Goal: Task Accomplishment & Management: Use online tool/utility

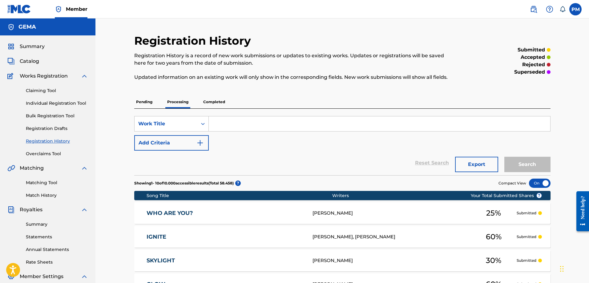
click at [22, 46] on span "Summary" at bounding box center [32, 46] width 25 height 7
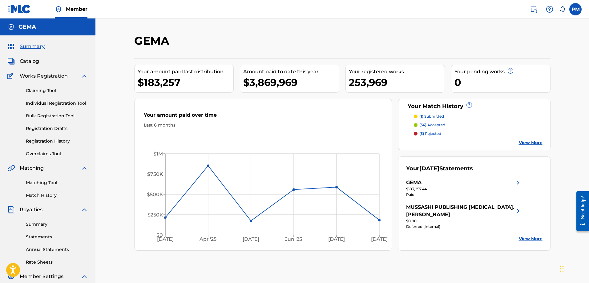
click at [37, 139] on link "Registration History" at bounding box center [57, 141] width 62 height 6
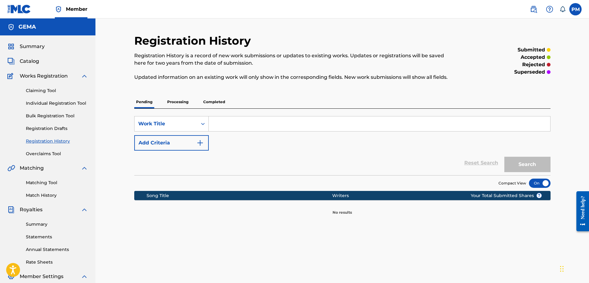
click at [179, 99] on p "Processing" at bounding box center [177, 101] width 25 height 13
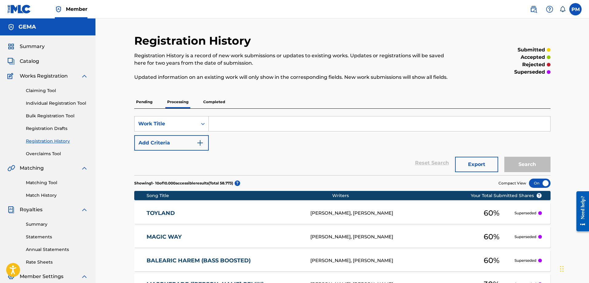
click at [45, 153] on link "Overclaims Tool" at bounding box center [57, 154] width 62 height 6
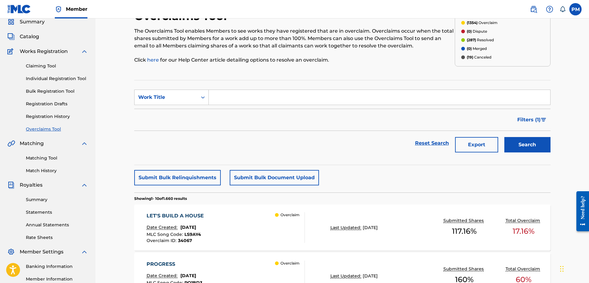
scroll to position [62, 0]
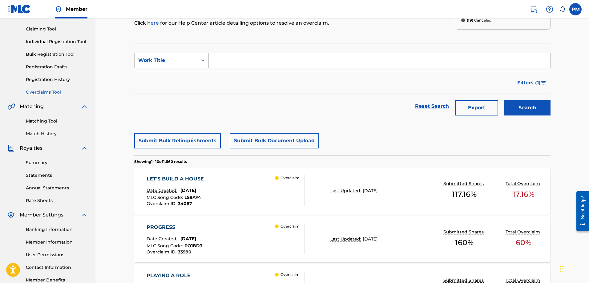
click at [283, 141] on button "Submit Bulk Document Upload" at bounding box center [274, 140] width 89 height 15
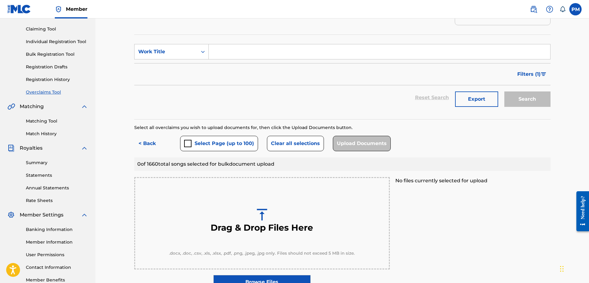
click at [228, 147] on button "Select Page (up to 100)" at bounding box center [219, 143] width 78 height 15
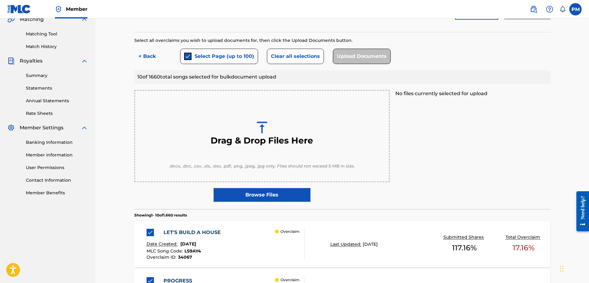
scroll to position [154, 0]
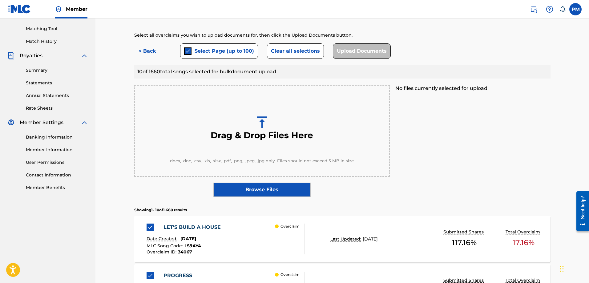
click at [216, 49] on button "Select Page (up to 100)" at bounding box center [219, 50] width 78 height 15
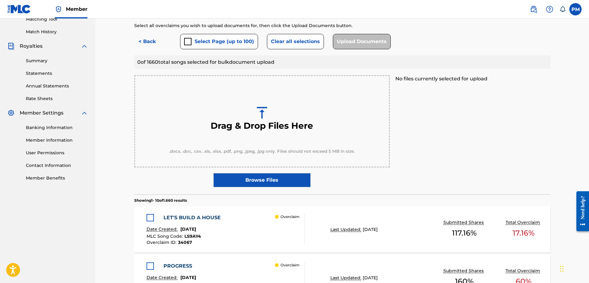
scroll to position [92, 0]
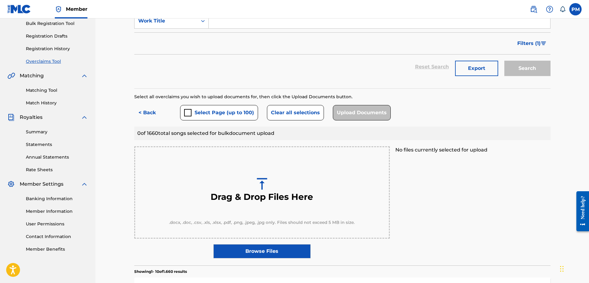
click at [149, 111] on button "< Back" at bounding box center [152, 112] width 37 height 15
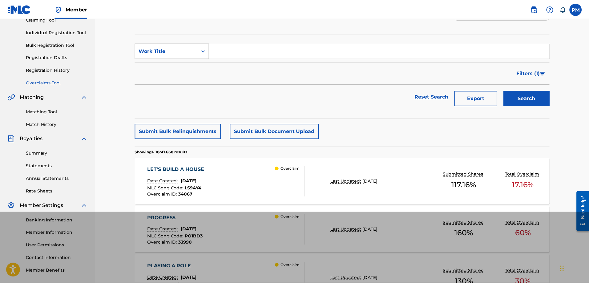
scroll to position [62, 0]
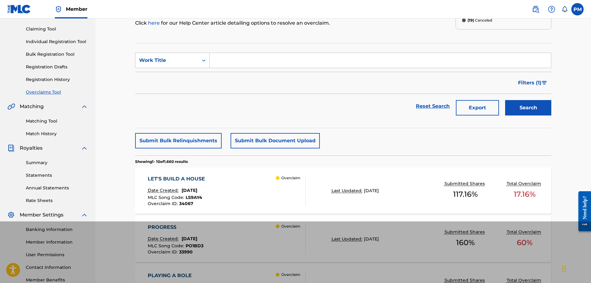
click at [142, 91] on div "Filters ( 1 )" at bounding box center [343, 83] width 416 height 22
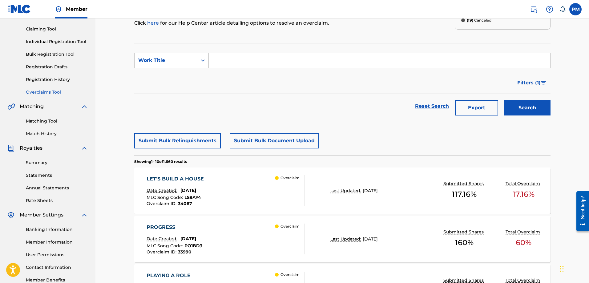
click at [180, 141] on button "Submit Bulk Relinquishments" at bounding box center [177, 140] width 86 height 15
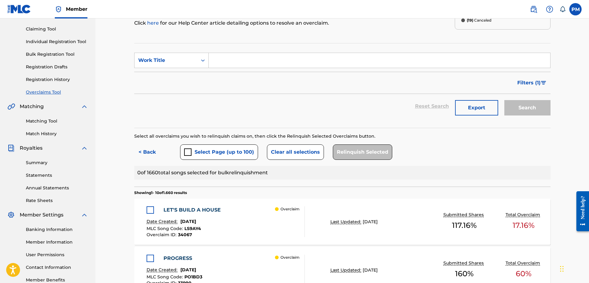
click at [154, 149] on button "< Back" at bounding box center [152, 151] width 37 height 15
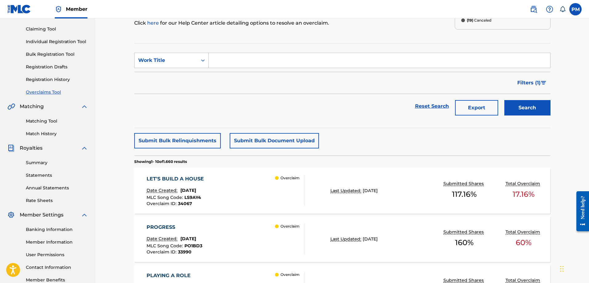
click at [243, 140] on button "Submit Bulk Document Upload" at bounding box center [274, 140] width 89 height 15
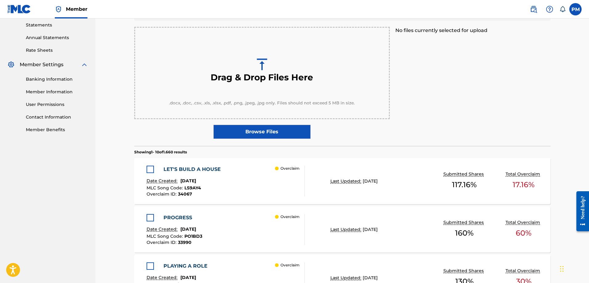
scroll to position [215, 0]
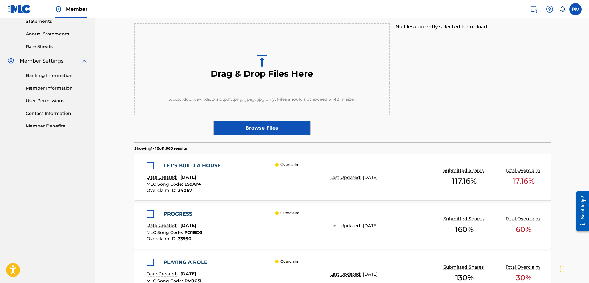
click at [152, 167] on div at bounding box center [150, 165] width 7 height 7
click at [150, 216] on div at bounding box center [150, 213] width 7 height 7
click at [150, 215] on img at bounding box center [150, 214] width 6 height 6
click at [151, 169] on div "LET'S BUILD A HOUSE Date Created: [DATE] MLC Song Code : LS9AY4 Overclaim ID : …" at bounding box center [185, 177] width 77 height 31
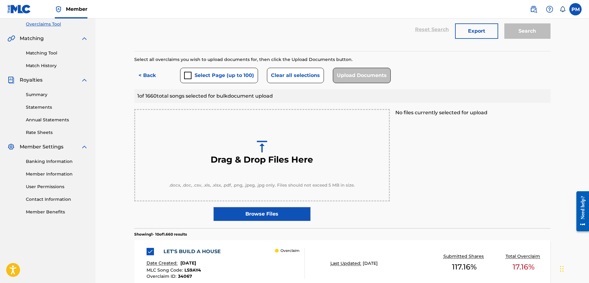
scroll to position [123, 0]
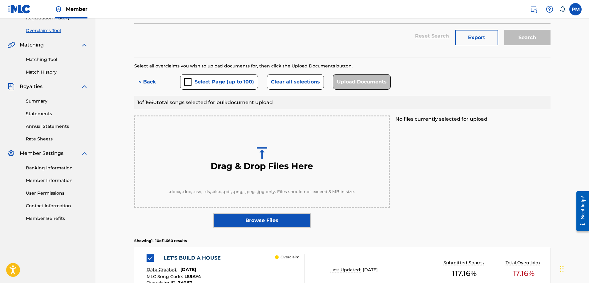
click at [147, 85] on button "< Back" at bounding box center [152, 81] width 37 height 15
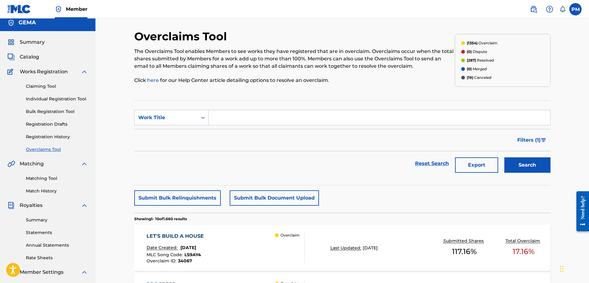
scroll to position [0, 0]
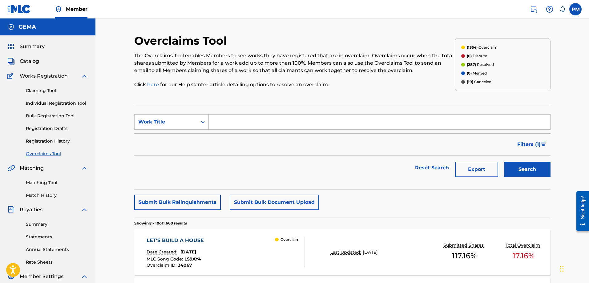
click at [179, 204] on button "Submit Bulk Relinquishments" at bounding box center [177, 202] width 86 height 15
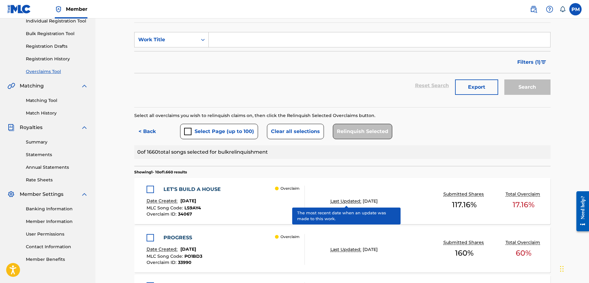
scroll to position [62, 0]
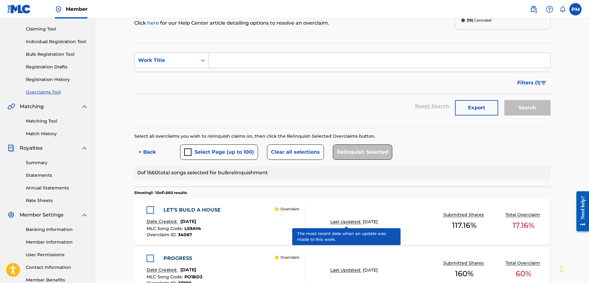
click at [149, 147] on button "< Back" at bounding box center [152, 151] width 37 height 15
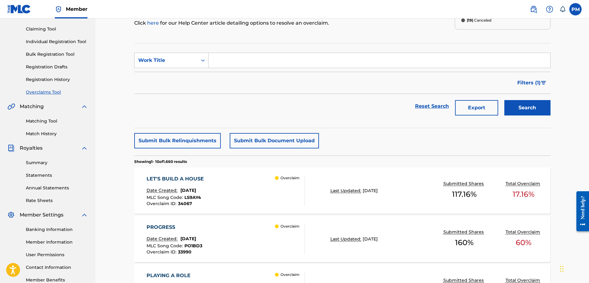
click at [272, 144] on button "Submit Bulk Document Upload" at bounding box center [274, 140] width 89 height 15
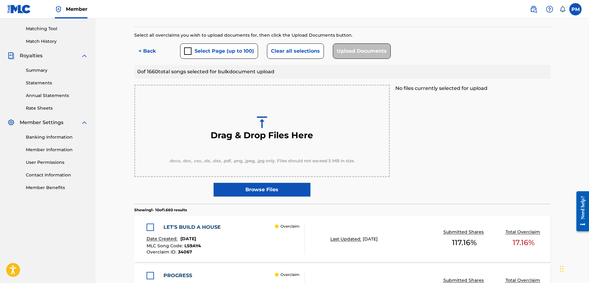
scroll to position [0, 0]
